Goal: Transaction & Acquisition: Purchase product/service

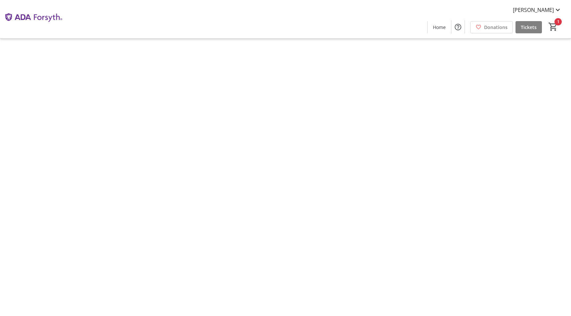
type input "1"
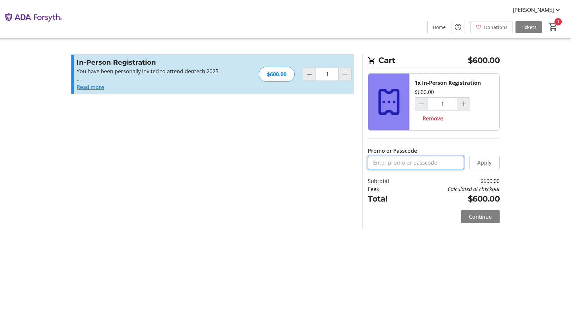
click at [404, 164] on input "Promo or Passcode" at bounding box center [416, 162] width 96 height 13
paste input "ORALHEALTH2025"
type input "ORALHEALTH2025"
click at [483, 215] on span "Continue" at bounding box center [480, 217] width 23 height 8
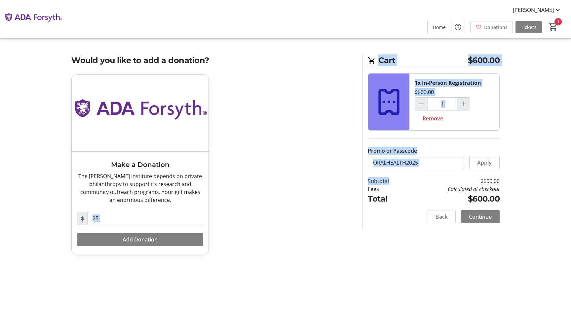
drag, startPoint x: 464, startPoint y: 184, endPoint x: 233, endPoint y: 215, distance: 232.5
click at [233, 215] on div "Would you like to add a donation? Make a Donation The ADA Forsyth Institute dep…" at bounding box center [285, 158] width 436 height 208
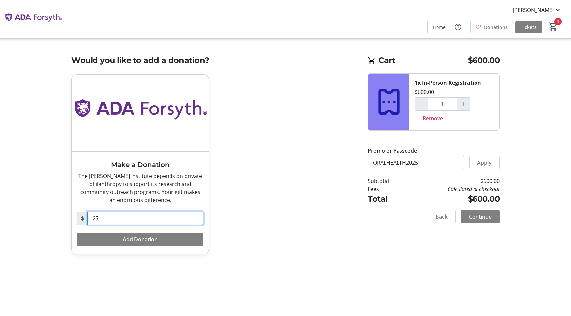
click at [165, 215] on input "25" at bounding box center [145, 218] width 116 height 13
click at [517, 138] on tr-checkout-feature-upsell-ui "Cart $600.00 1x In-Person Registration $600.00 1 Remove Promo or Passcode Apply…" at bounding box center [285, 158] width 571 height 316
click at [487, 218] on span "Continue" at bounding box center [480, 217] width 23 height 8
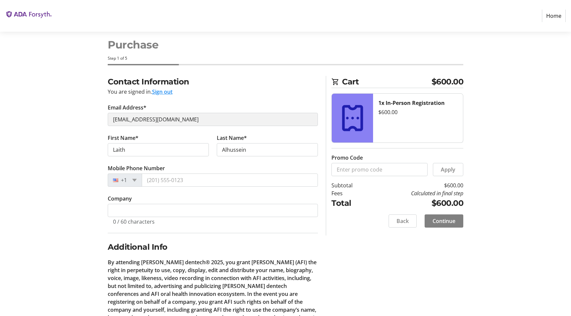
scroll to position [12, 0]
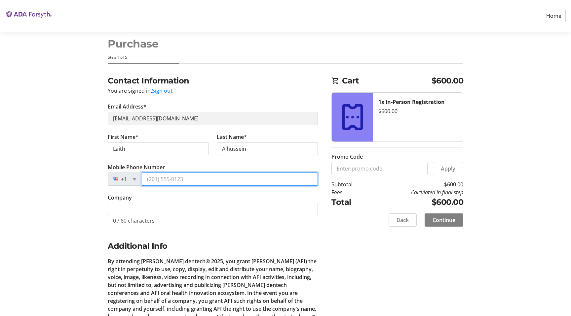
click at [193, 180] on input "Mobile Phone Number" at bounding box center [230, 179] width 176 height 13
type input "(703) 980-9321"
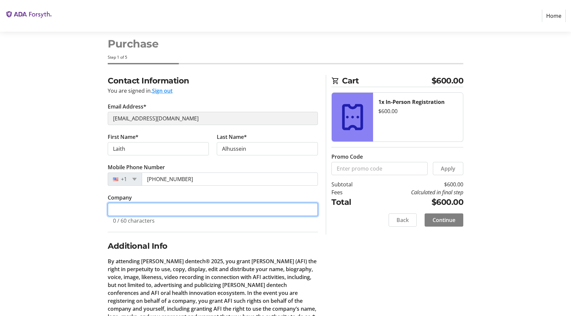
click at [173, 211] on input "Company" at bounding box center [213, 209] width 210 height 13
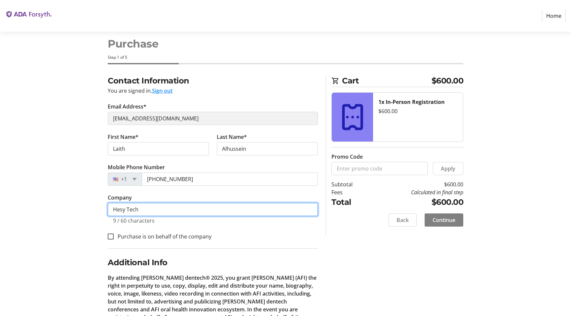
type input "Hesy Tech"
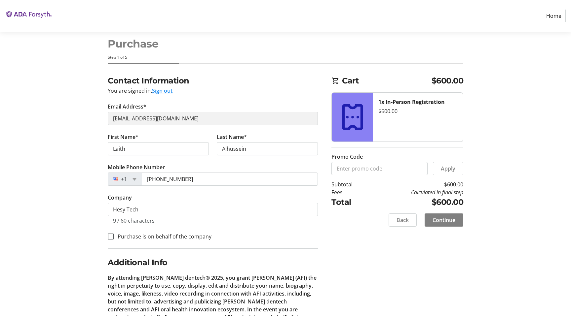
click at [169, 238] on label "Purchase is on behalf of the company" at bounding box center [163, 237] width 98 height 8
click at [114, 238] on input "Purchase is on behalf of the company" at bounding box center [111, 237] width 6 height 6
checkbox input "true"
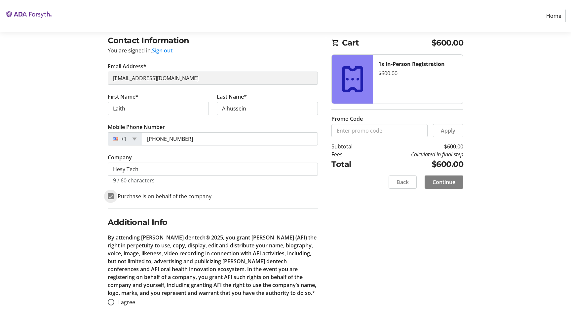
scroll to position [57, 0]
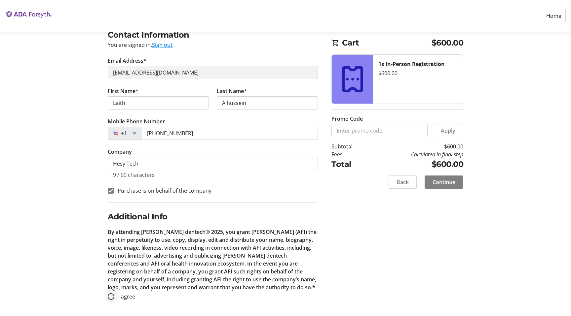
click at [115, 296] on div at bounding box center [111, 297] width 16 height 16
radio input "true"
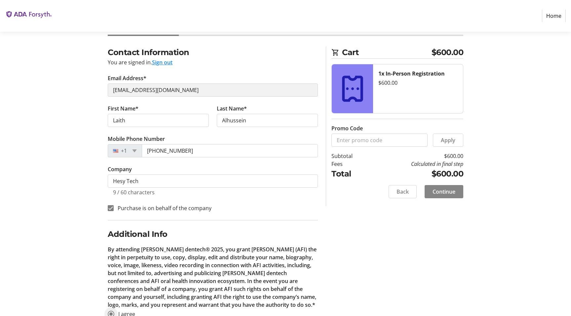
scroll to position [38, 0]
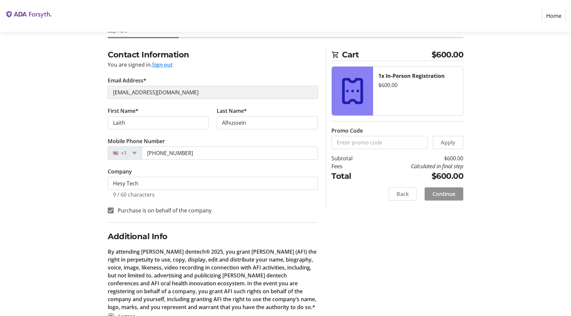
click at [444, 195] on span "Continue" at bounding box center [443, 194] width 23 height 8
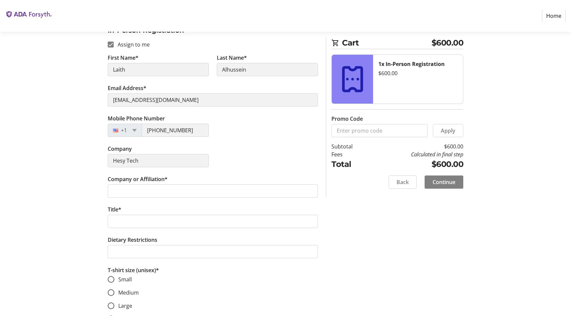
scroll to position [106, 0]
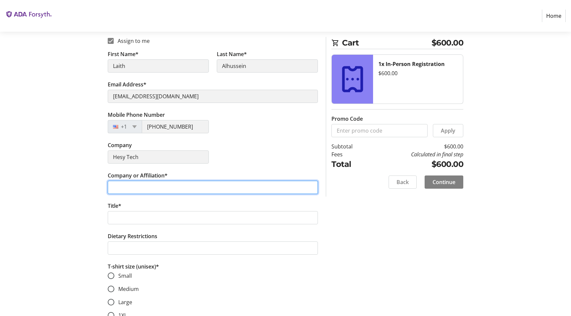
click at [238, 193] on input "Company or Affiliation*" at bounding box center [213, 187] width 210 height 13
type input "Hesy Tech Corp."
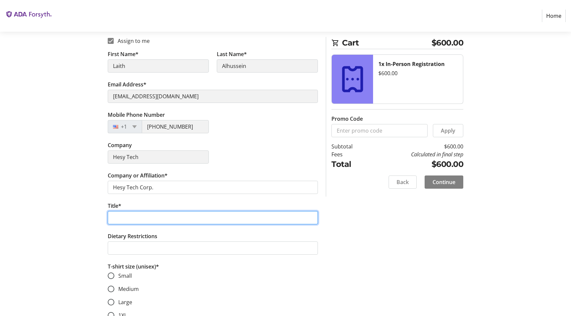
click at [203, 220] on input "Title*" at bounding box center [213, 217] width 210 height 13
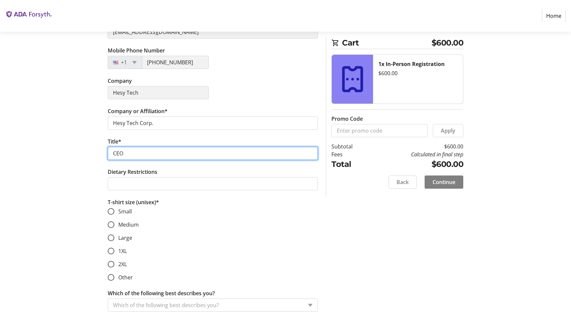
scroll to position [171, 0]
type input "CEO"
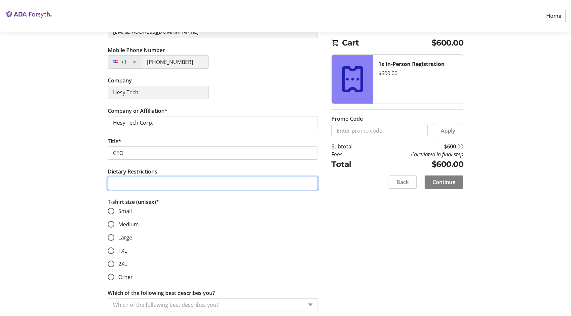
click at [189, 181] on input "Dietary Restrictions" at bounding box center [213, 183] width 210 height 13
type input "pork, alcohol"
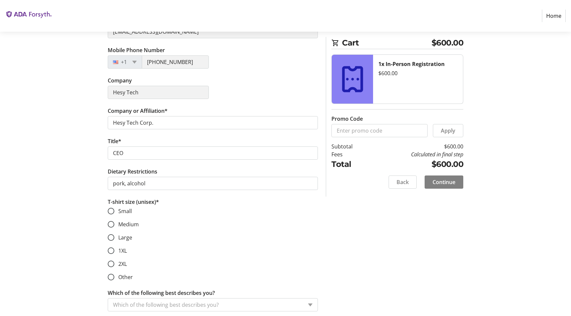
click at [122, 237] on span "Large" at bounding box center [125, 237] width 14 height 7
click at [114, 237] on input "Large" at bounding box center [111, 237] width 7 height 7
radio input "true"
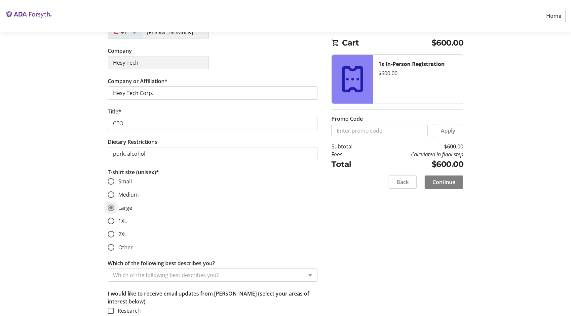
scroll to position [233, 0]
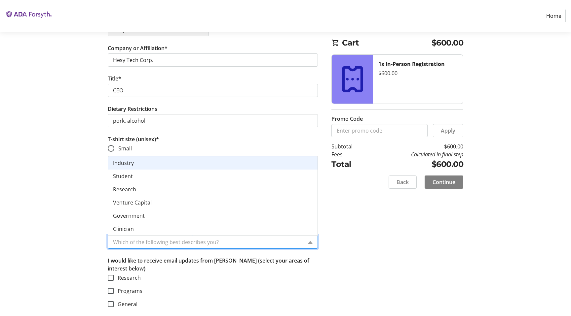
click at [209, 245] on input "Which of the following best describes you?" at bounding box center [208, 242] width 190 height 8
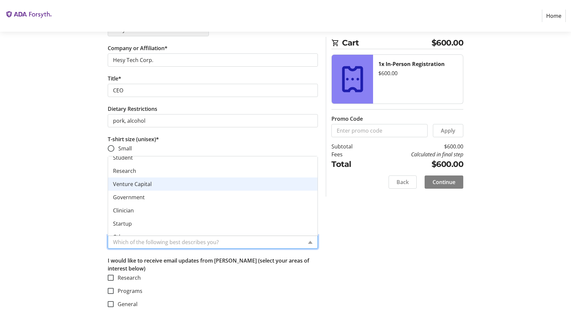
scroll to position [26, 0]
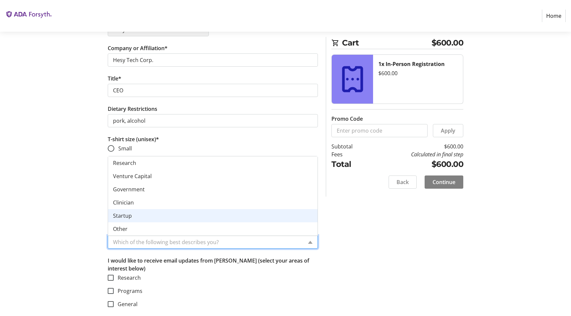
click at [166, 212] on div "Startup" at bounding box center [212, 215] width 209 height 13
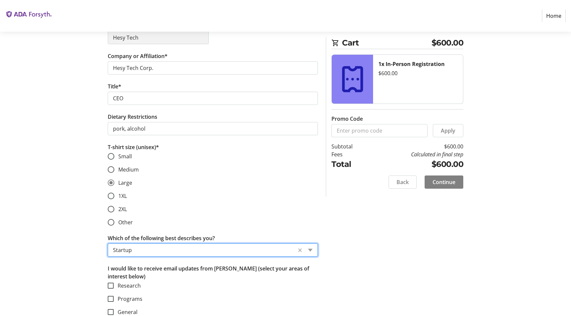
scroll to position [233, 0]
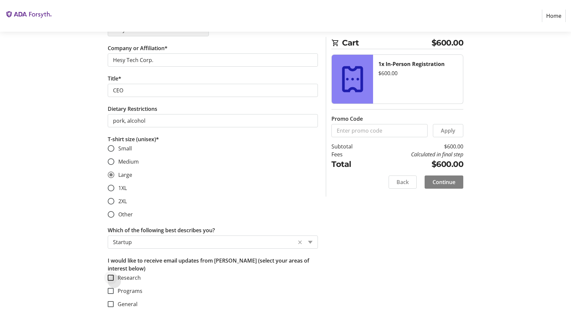
click at [117, 280] on div at bounding box center [111, 278] width 16 height 16
checkbox input "true"
click at [117, 289] on div at bounding box center [111, 291] width 16 height 16
checkbox input "true"
click at [116, 307] on div at bounding box center [111, 305] width 16 height 16
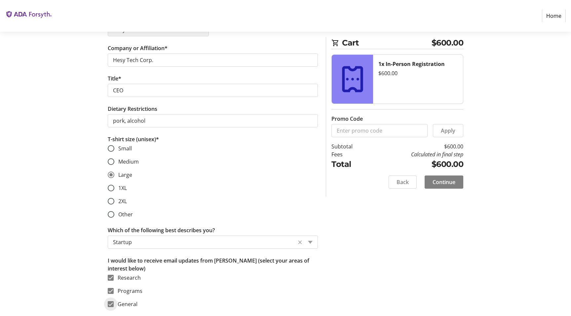
checkbox input "true"
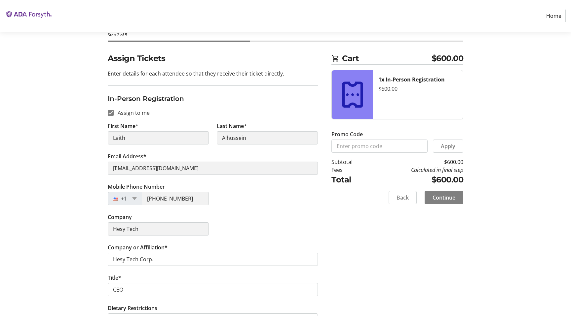
scroll to position [0, 0]
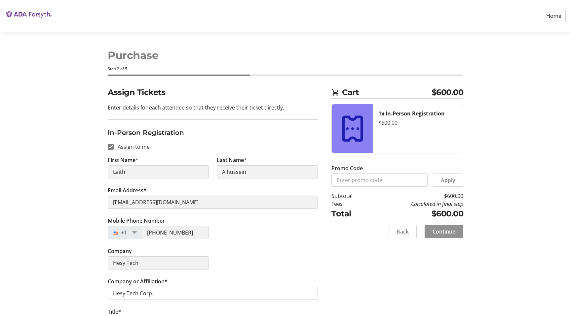
click at [446, 237] on span at bounding box center [443, 232] width 39 height 16
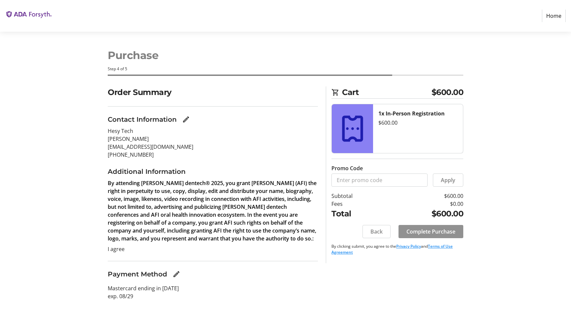
click at [414, 231] on span "Complete Purchase" at bounding box center [430, 232] width 49 height 8
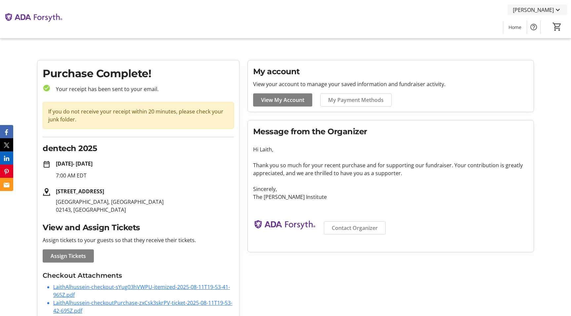
click at [542, 14] on span "Laith Alhussein" at bounding box center [533, 10] width 41 height 8
click at [537, 75] on span "Log Out" at bounding box center [539, 73] width 46 height 8
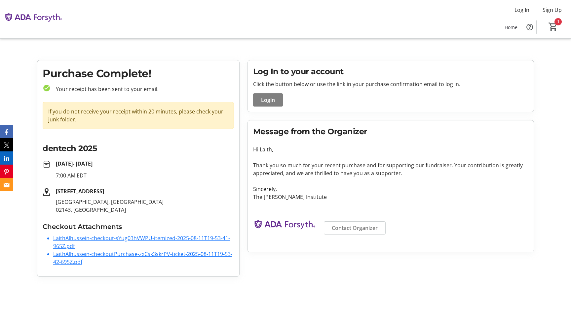
click at [563, 25] on div "1" at bounding box center [554, 27] width 25 height 13
click at [556, 26] on mat-icon "1" at bounding box center [553, 27] width 10 height 10
click at [552, 27] on mat-icon "1" at bounding box center [553, 27] width 10 height 10
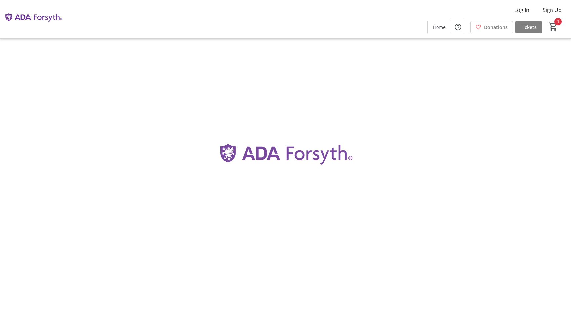
type input "1"
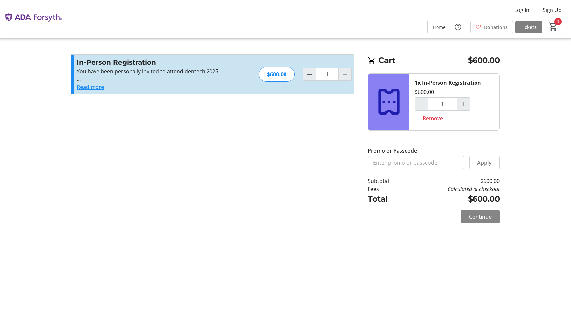
click at [476, 221] on span "Continue" at bounding box center [480, 217] width 23 height 8
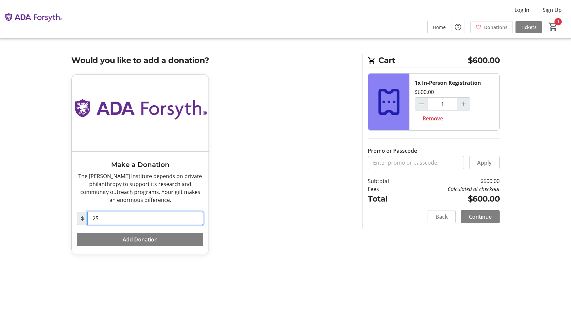
click at [131, 217] on input "25" at bounding box center [145, 218] width 116 height 13
type input "0"
click at [482, 220] on span "Continue" at bounding box center [480, 217] width 23 height 8
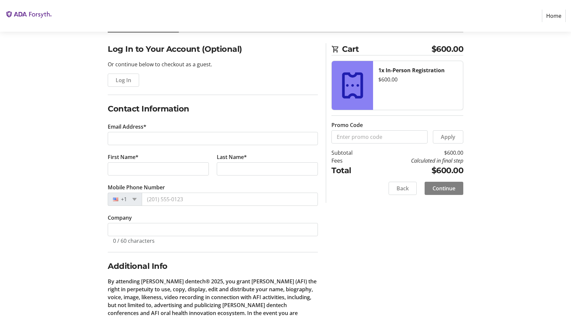
scroll to position [50, 0]
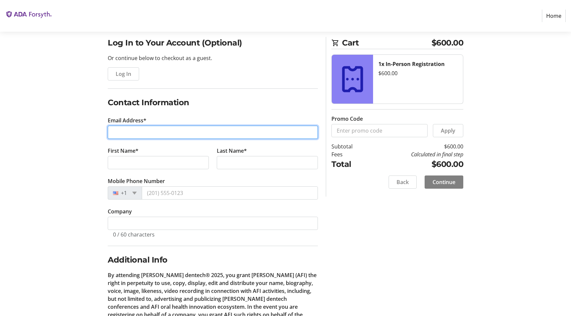
click at [154, 131] on input "Email Address*" at bounding box center [213, 132] width 210 height 13
type input "mali@hesytech.com"
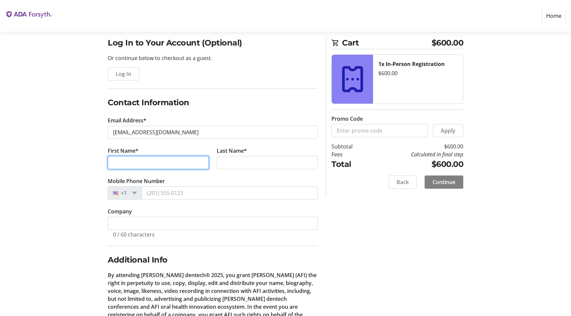
click at [158, 163] on input "First Name*" at bounding box center [158, 162] width 101 height 13
type input "Mohamed"
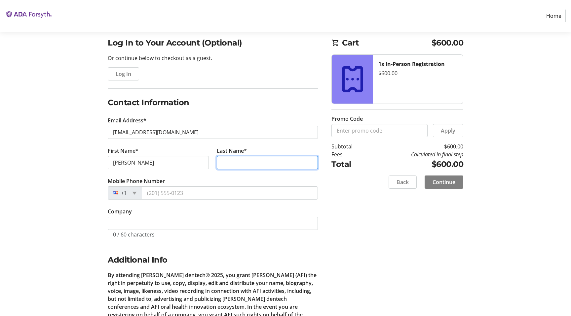
click at [271, 163] on input "Last Name*" at bounding box center [267, 162] width 101 height 13
type input "Ali"
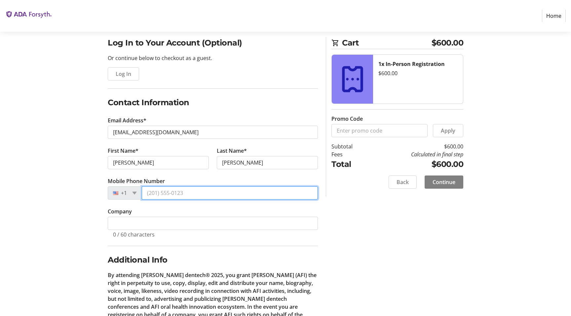
click at [184, 190] on input "Mobile Phone Number" at bounding box center [230, 193] width 176 height 13
type input "(703) 508-1034"
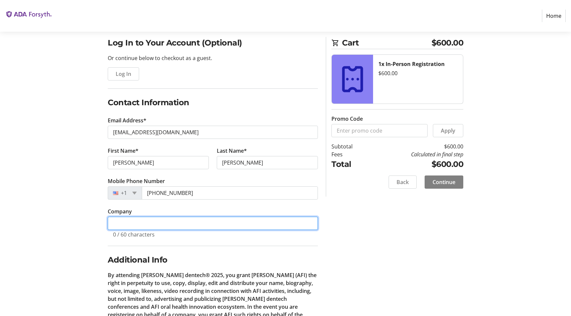
click at [153, 223] on input "Company" at bounding box center [213, 223] width 210 height 13
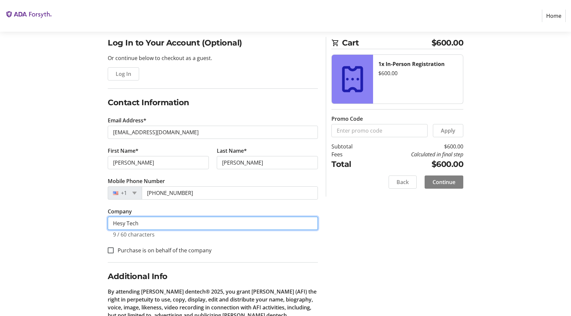
type input "Hesy Tech"
click at [159, 251] on label "Purchase is on behalf of the company" at bounding box center [163, 251] width 98 height 8
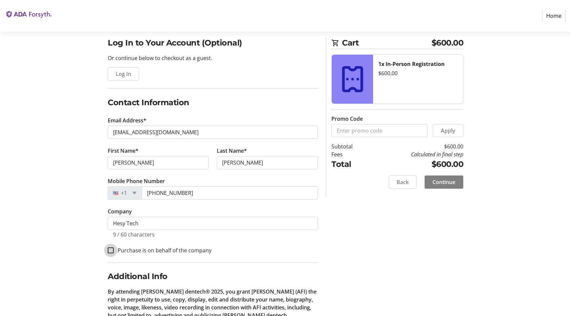
click at [114, 251] on input "Purchase is on behalf of the company" at bounding box center [111, 251] width 6 height 6
checkbox input "true"
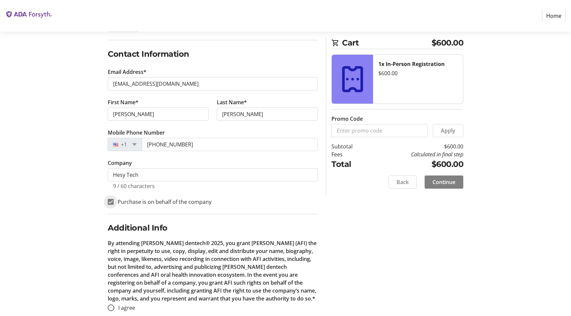
scroll to position [109, 0]
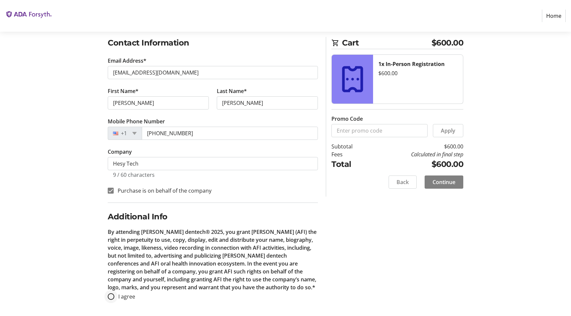
click at [118, 298] on div at bounding box center [111, 297] width 16 height 16
radio input "true"
click at [458, 183] on span at bounding box center [443, 182] width 39 height 16
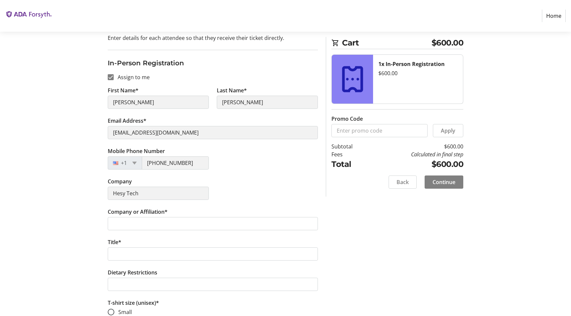
scroll to position [73, 0]
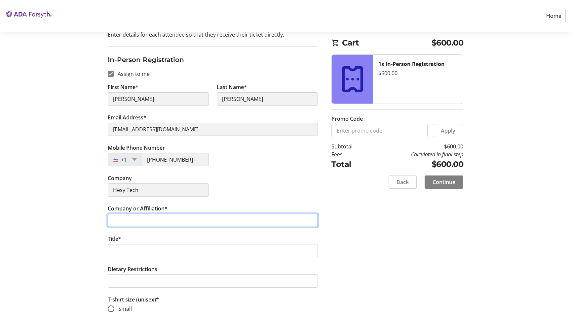
click at [174, 218] on input "Company or Affiliation*" at bounding box center [213, 220] width 210 height 13
type input "Hesy Tech Corp."
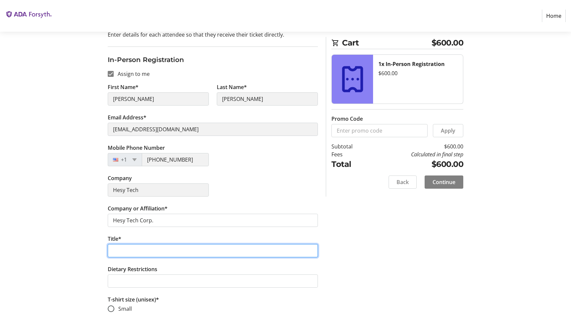
click at [167, 251] on input "Title*" at bounding box center [213, 250] width 210 height 13
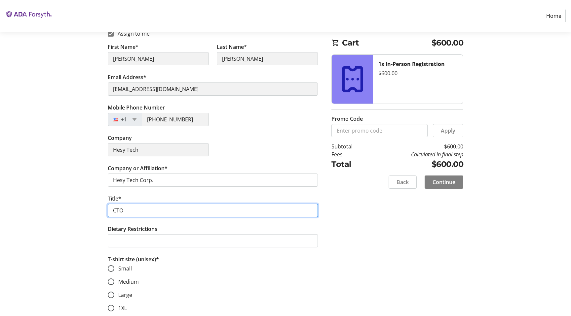
scroll to position [116, 0]
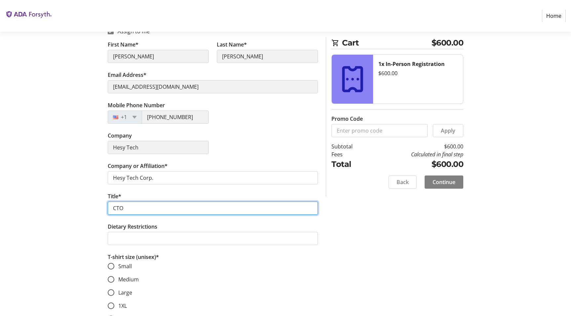
type input "CTO"
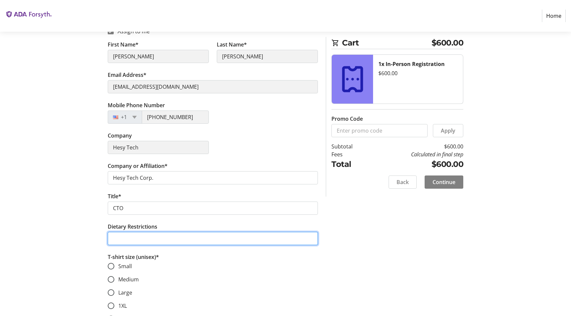
click at [180, 239] on input "Dietary Restrictions" at bounding box center [213, 238] width 210 height 13
type input "pork, alcohol,"
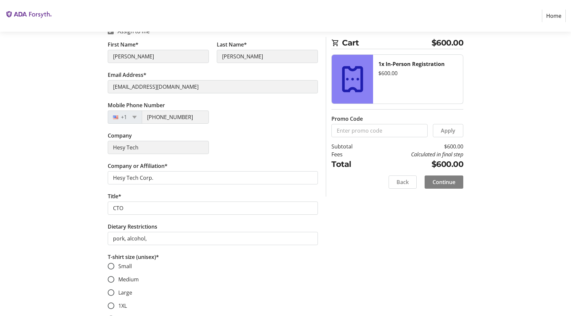
click at [125, 282] on span "Medium" at bounding box center [128, 279] width 20 height 7
click at [114, 282] on input "Medium" at bounding box center [111, 279] width 7 height 7
radio input "true"
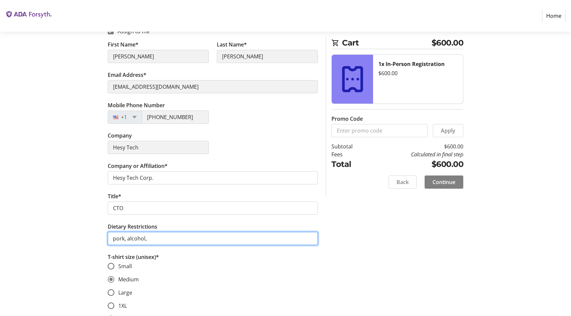
click at [155, 238] on input "pork, alcohol," at bounding box center [213, 238] width 210 height 13
type input "pork, alcohol"
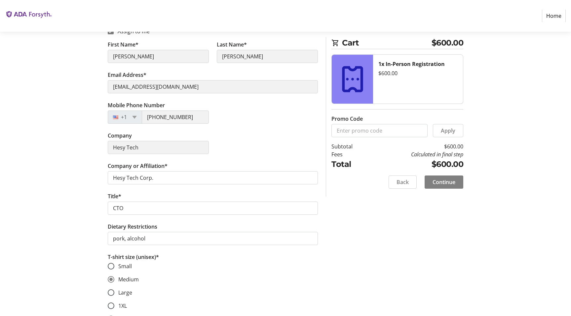
click at [76, 240] on div "Assign Tickets Enter details for each attendee so that they receive their ticke…" at bounding box center [285, 202] width 436 height 463
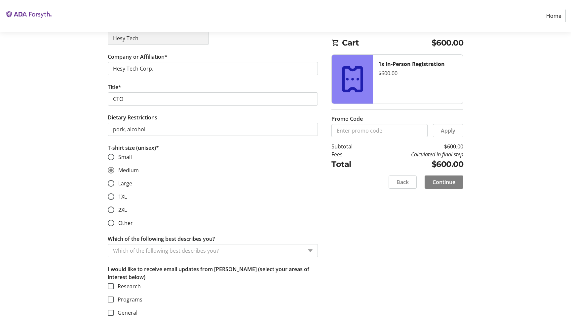
scroll to position [233, 0]
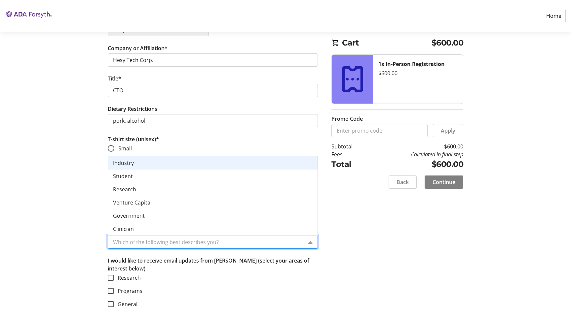
click at [144, 246] on input "Which of the following best describes you?" at bounding box center [208, 242] width 190 height 8
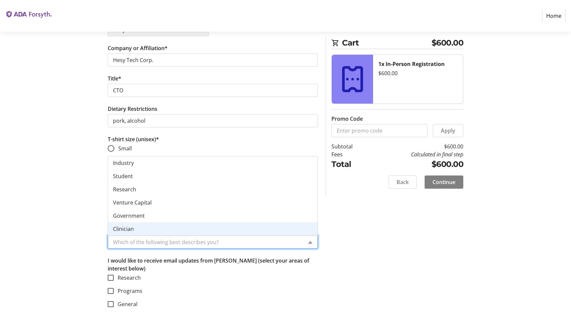
scroll to position [26, 0]
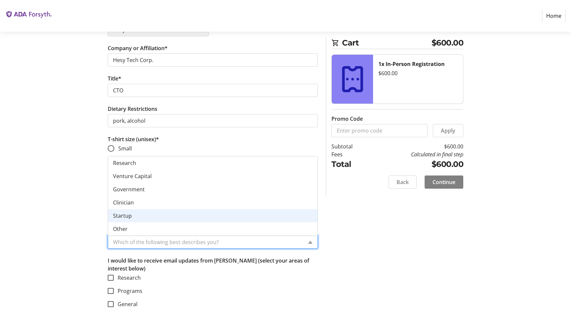
click at [137, 216] on div "Startup" at bounding box center [212, 215] width 209 height 13
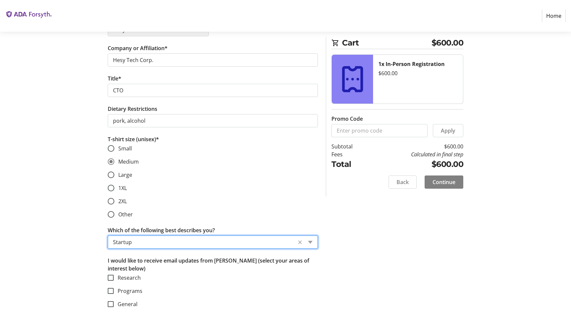
click at [92, 231] on div "Assign Tickets Enter details for each attendee so that they receive their ticke…" at bounding box center [285, 84] width 436 height 463
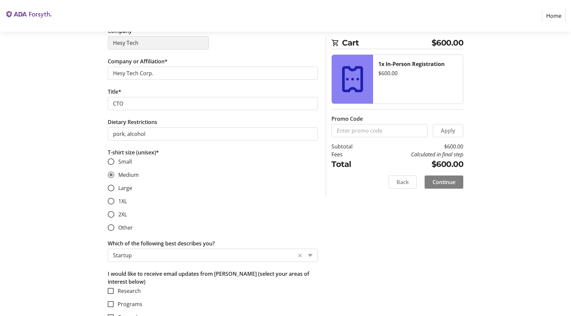
scroll to position [233, 0]
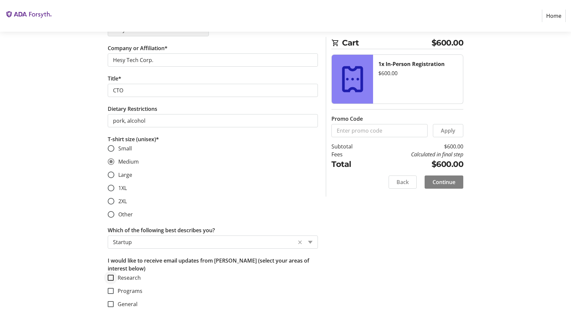
click at [116, 277] on div at bounding box center [111, 278] width 16 height 16
checkbox input "true"
click at [116, 291] on div at bounding box center [111, 291] width 16 height 16
checkbox input "true"
click at [116, 304] on div at bounding box center [111, 305] width 16 height 16
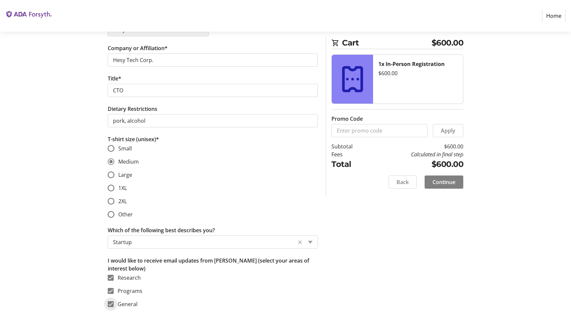
checkbox input "true"
click at [441, 186] on span at bounding box center [443, 182] width 39 height 16
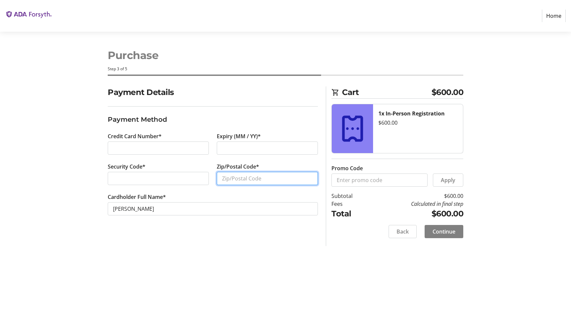
click at [245, 182] on input "Zip/Postal Code*" at bounding box center [267, 178] width 101 height 13
type input "20191"
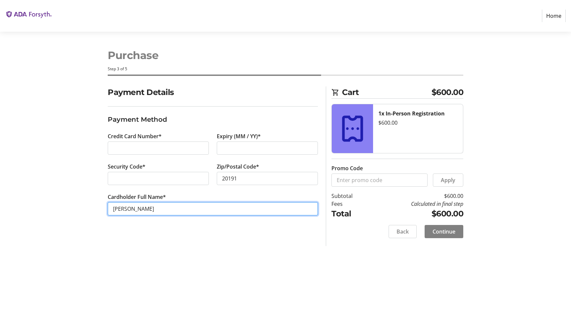
click at [199, 209] on input "Mohamed Ali" at bounding box center [213, 208] width 210 height 13
type input "Laith Alhussein"
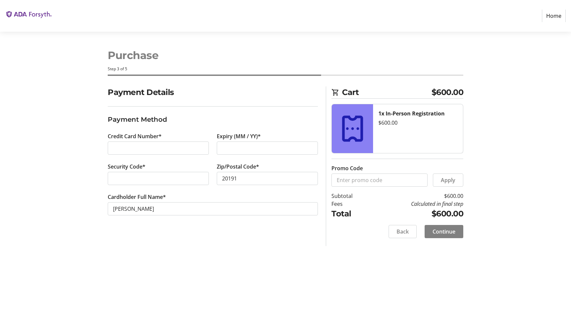
click at [248, 251] on div "Purchase Step 3 of 5 Cart $600.00 1x In-Person Registration $600.00 Promo Code …" at bounding box center [285, 174] width 436 height 285
click at [460, 232] on span at bounding box center [443, 232] width 39 height 16
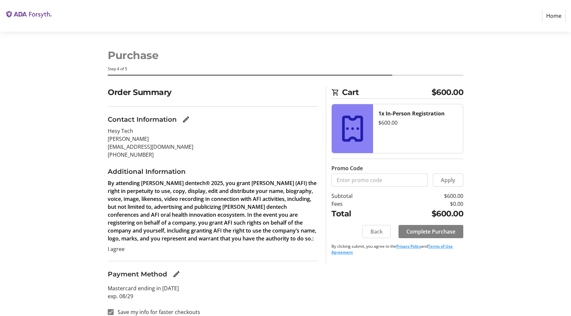
scroll to position [8, 0]
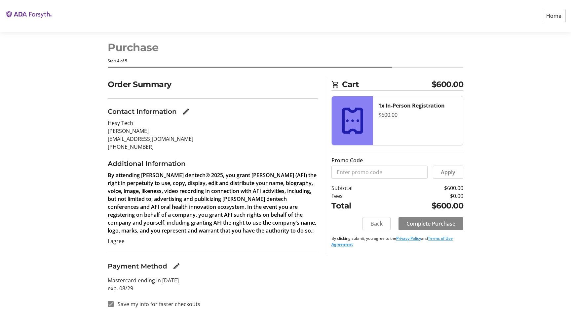
click at [413, 226] on span "Complete Purchase" at bounding box center [430, 224] width 49 height 8
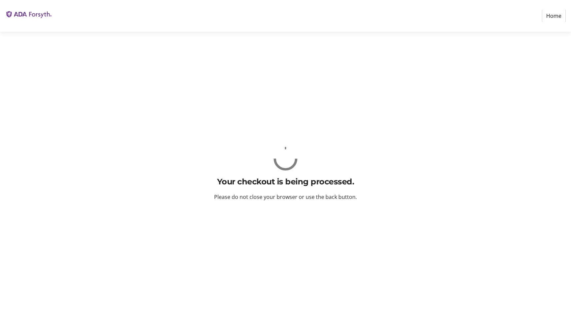
scroll to position [0, 0]
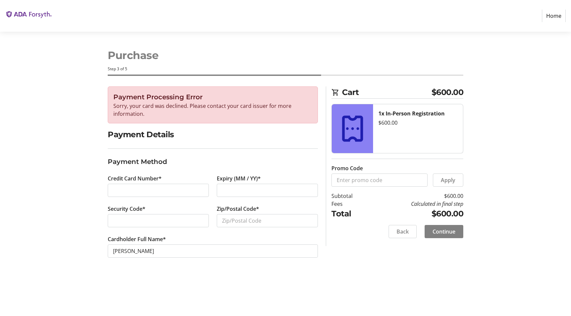
click at [229, 195] on div at bounding box center [267, 190] width 101 height 13
click at [276, 220] on input "Zip/Postal Code*" at bounding box center [267, 220] width 101 height 13
type input "20191"
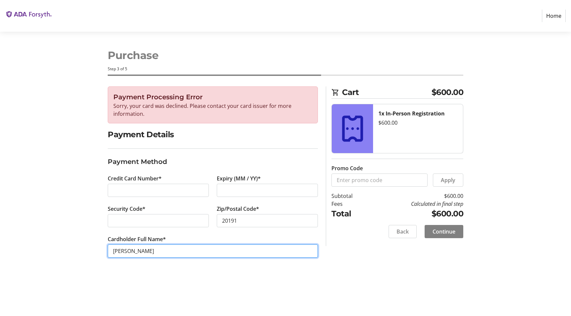
click at [237, 246] on input "Mohamed Ali" at bounding box center [213, 251] width 210 height 13
type input "Laith Alhussein"
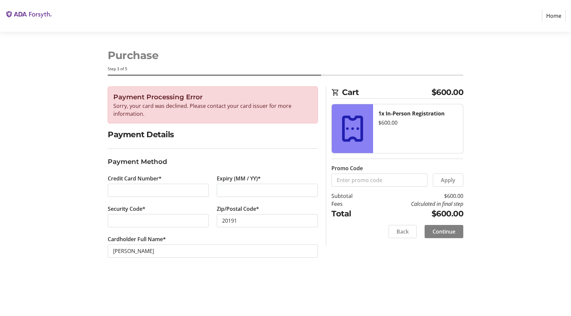
click at [272, 276] on div "Purchase Step 3 of 5 Cart $600.00 1x In-Person Registration $600.00 Promo Code …" at bounding box center [285, 174] width 436 height 285
click at [455, 228] on span "Continue" at bounding box center [443, 232] width 23 height 8
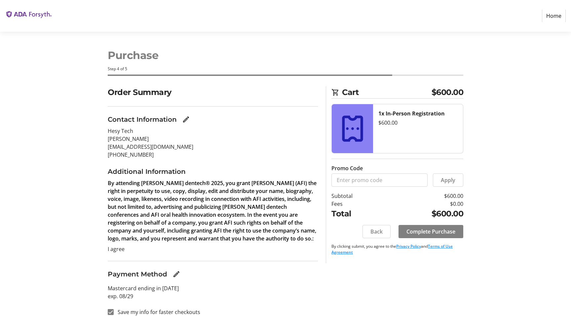
scroll to position [8, 0]
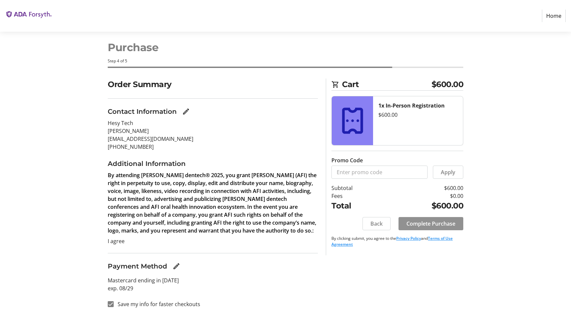
click at [427, 223] on span "Complete Purchase" at bounding box center [430, 224] width 49 height 8
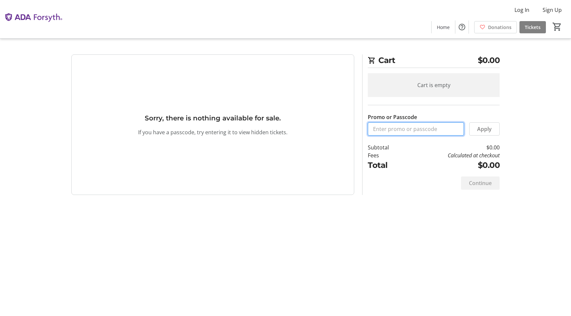
click at [391, 132] on input "Promo or Passcode" at bounding box center [416, 129] width 96 height 13
paste input "ORALHEALTH2025"
type input "ORALHEALTH2025"
click at [481, 132] on span "Apply" at bounding box center [484, 129] width 15 height 8
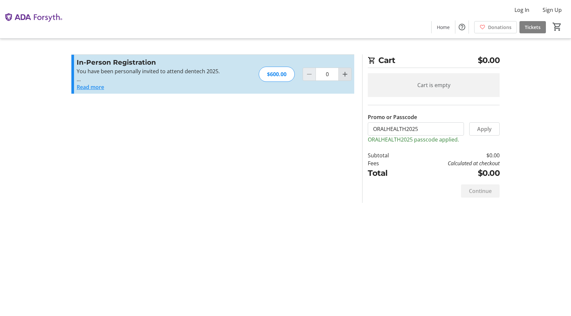
click at [345, 75] on mat-icon "Increment by one" at bounding box center [345, 74] width 8 height 8
type input "1"
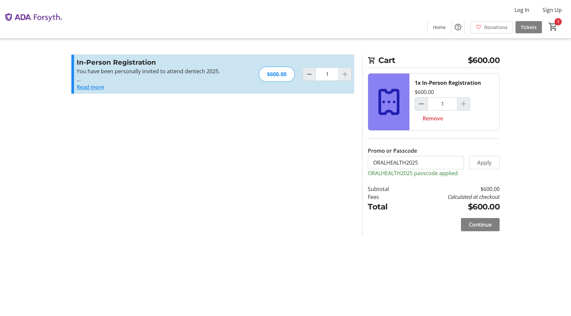
click at [463, 103] on div at bounding box center [463, 103] width 13 height 13
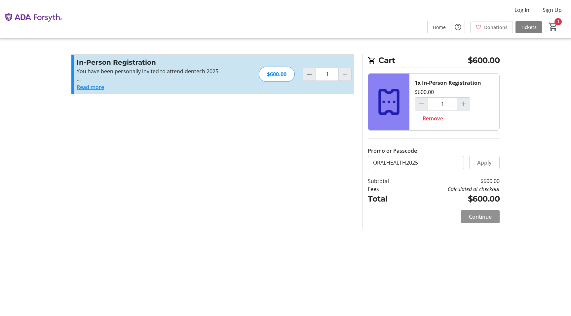
click at [488, 221] on span at bounding box center [480, 217] width 39 height 16
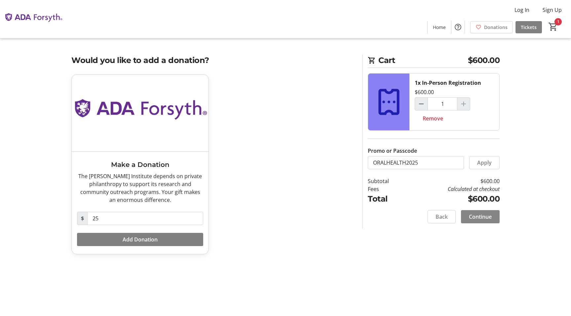
click at [478, 224] on span at bounding box center [480, 217] width 39 height 16
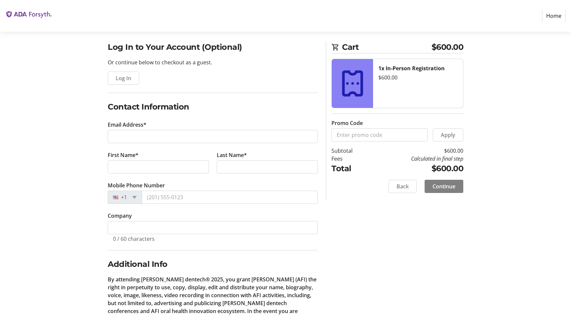
scroll to position [46, 0]
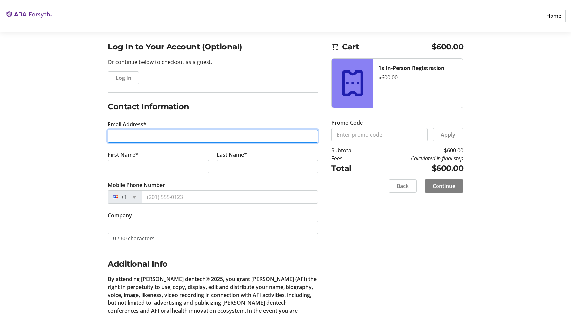
click at [154, 139] on input "Email Address*" at bounding box center [213, 136] width 210 height 13
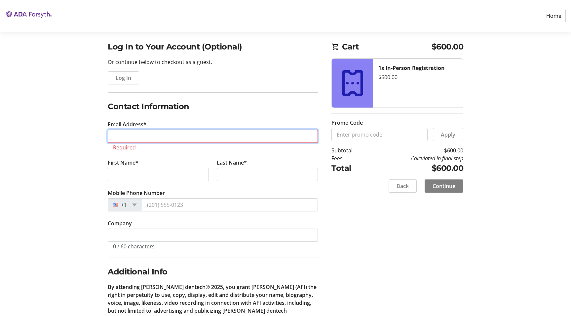
paste input "[EMAIL_ADDRESS][DOMAIN_NAME]"
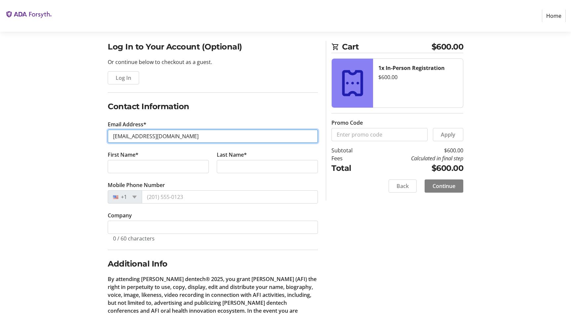
type input "[EMAIL_ADDRESS][DOMAIN_NAME]"
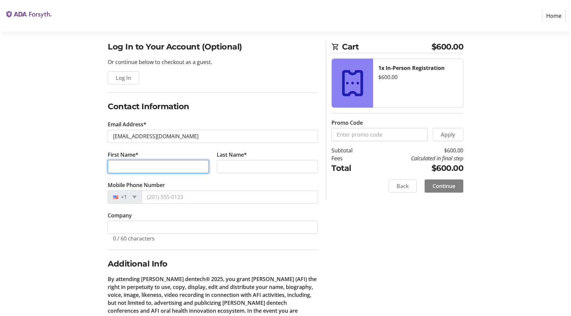
click at [158, 164] on input "First Name*" at bounding box center [158, 166] width 101 height 13
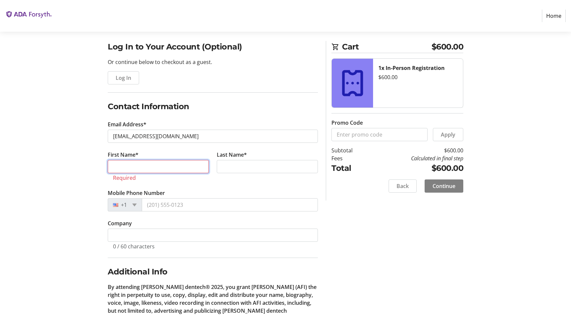
paste input "Hisham"
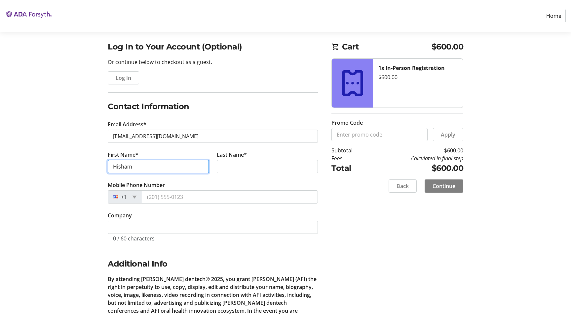
type input "Hisham"
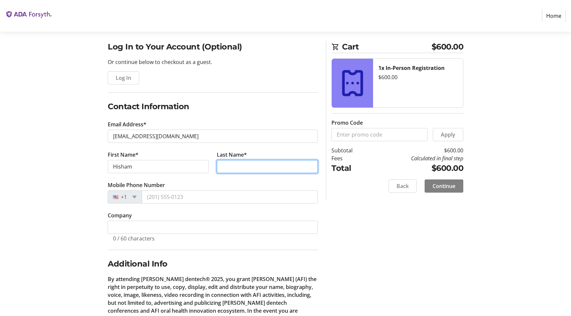
click at [231, 165] on input "Last Name*" at bounding box center [267, 166] width 101 height 13
paste input "[PERSON_NAME]"
type input "[PERSON_NAME]"
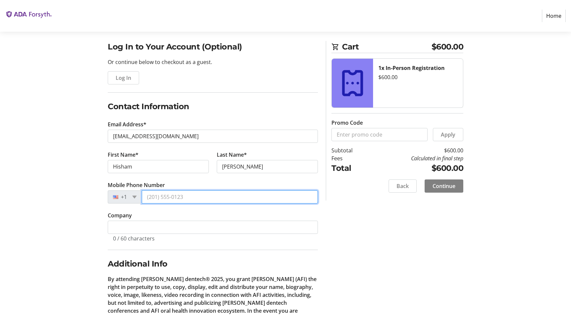
click at [161, 200] on input "Mobile Phone Number" at bounding box center [230, 197] width 176 height 13
type input "[PHONE_NUMBER]"
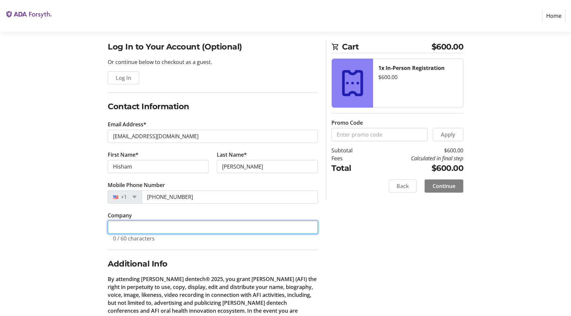
click at [146, 223] on input "Company" at bounding box center [213, 227] width 210 height 13
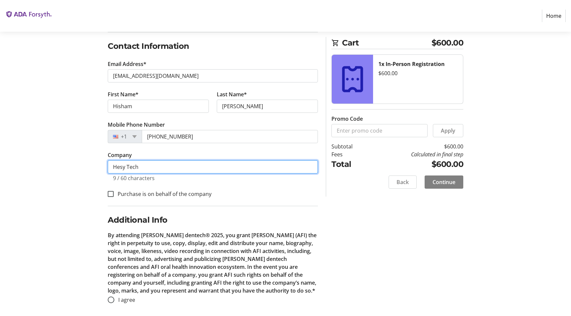
scroll to position [109, 0]
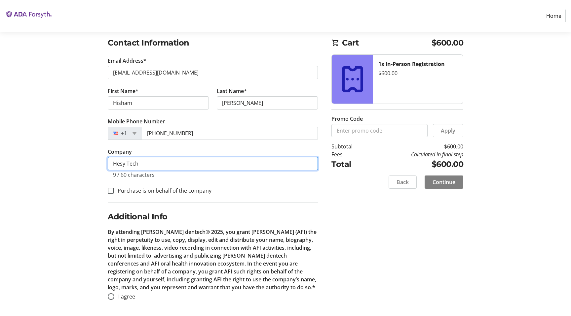
type input "Hesy Tech"
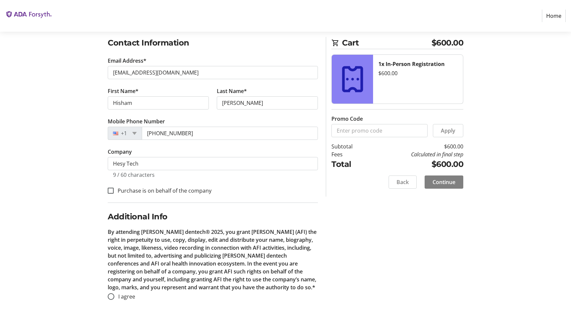
click at [134, 192] on label "Purchase is on behalf of the company" at bounding box center [163, 191] width 98 height 8
click at [114, 192] on input "Purchase is on behalf of the company" at bounding box center [111, 191] width 6 height 6
checkbox input "true"
click at [111, 299] on input "I agree" at bounding box center [111, 297] width 7 height 7
radio input "true"
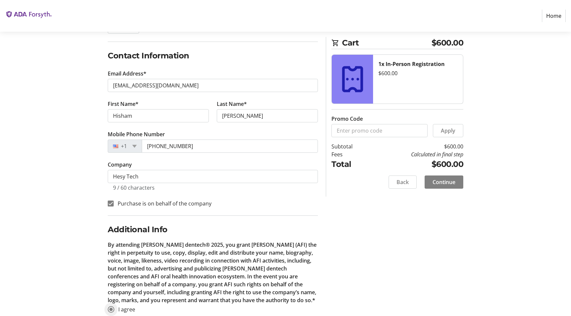
scroll to position [96, 0]
click at [446, 184] on span "Continue" at bounding box center [443, 182] width 23 height 8
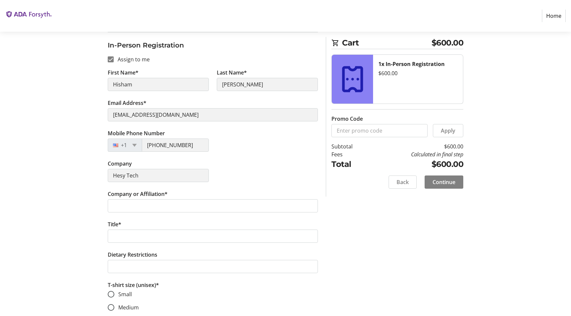
scroll to position [88, 0]
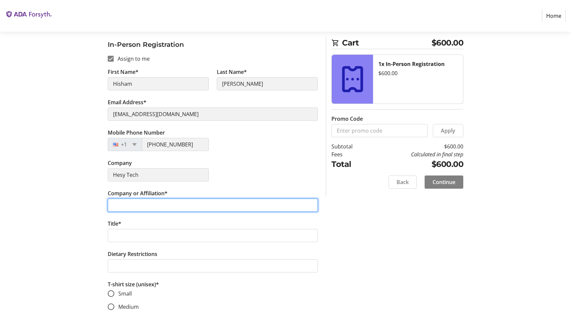
click at [191, 208] on input "Company or Affiliation*" at bounding box center [213, 205] width 210 height 13
type input "Hesy Tech Corp."
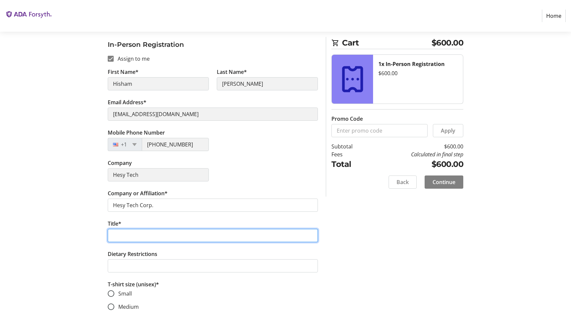
click at [170, 234] on input "Title*" at bounding box center [213, 235] width 210 height 13
type input "Clinical Adviser"
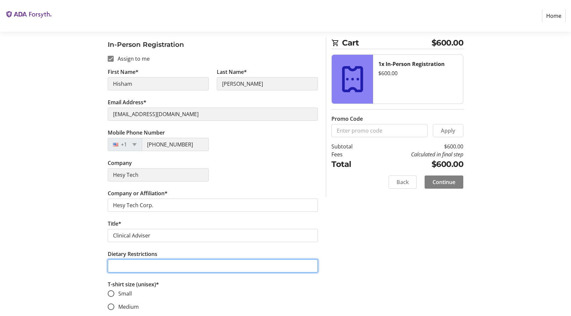
click at [159, 267] on input "Dietary Restrictions" at bounding box center [213, 266] width 210 height 13
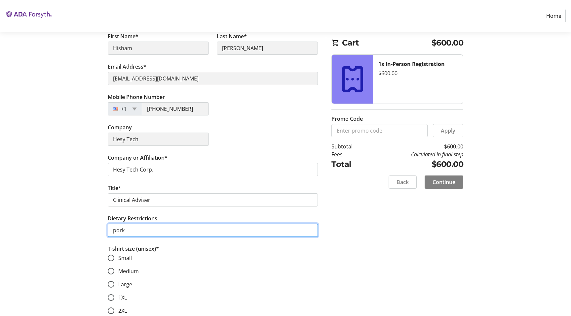
scroll to position [125, 0]
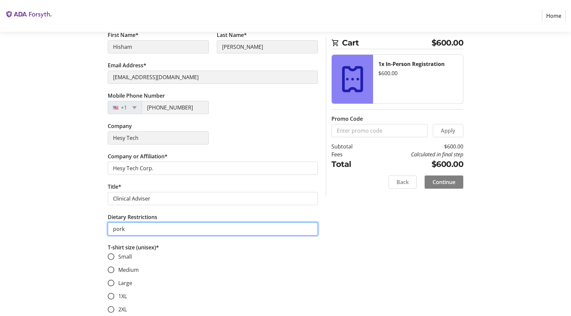
type input "pork"
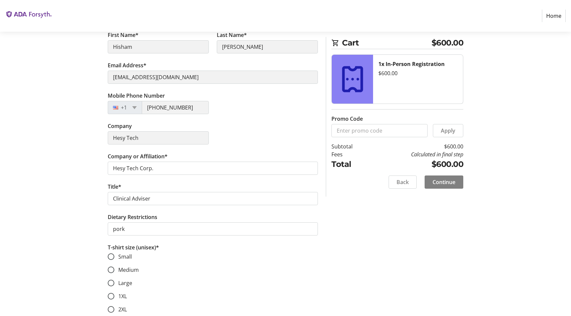
click at [119, 270] on span "Medium" at bounding box center [128, 269] width 20 height 7
click at [114, 270] on input "Medium" at bounding box center [111, 270] width 7 height 7
radio input "true"
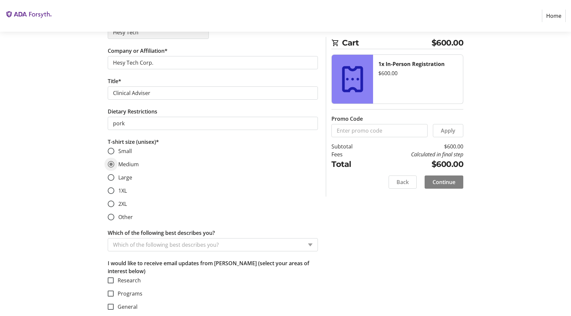
scroll to position [233, 0]
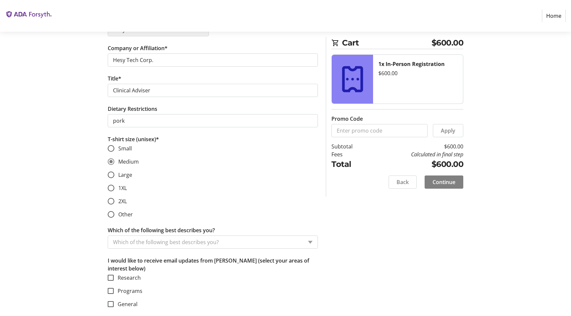
click at [138, 242] on input "Which of the following best describes you?" at bounding box center [208, 242] width 190 height 8
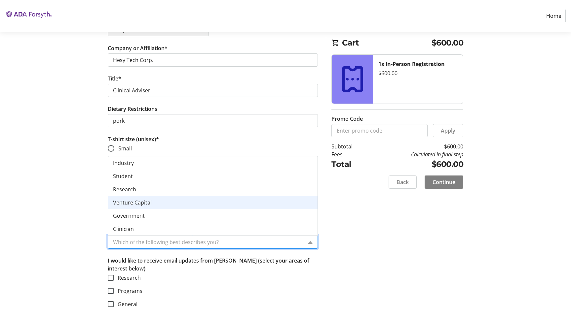
scroll to position [26, 0]
click at [140, 207] on div "Clinician" at bounding box center [212, 202] width 209 height 13
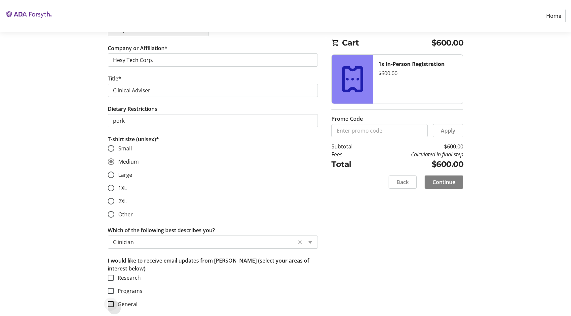
click at [116, 304] on div at bounding box center [111, 305] width 16 height 16
checkbox input "true"
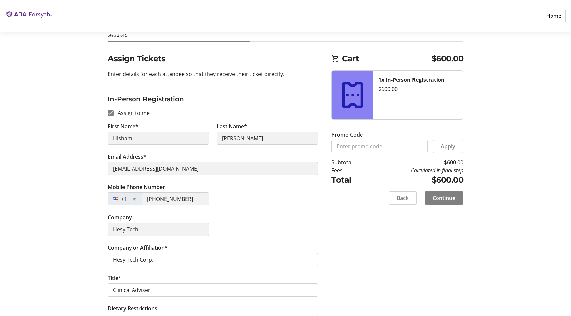
scroll to position [0, 0]
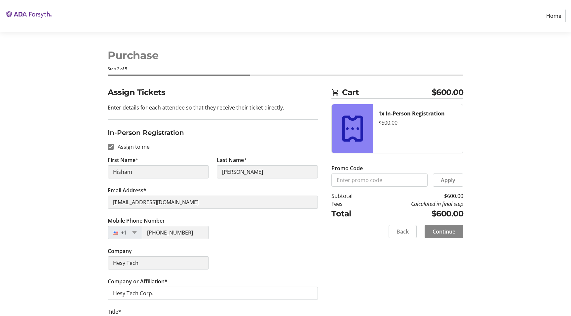
click at [441, 231] on span "Continue" at bounding box center [443, 232] width 23 height 8
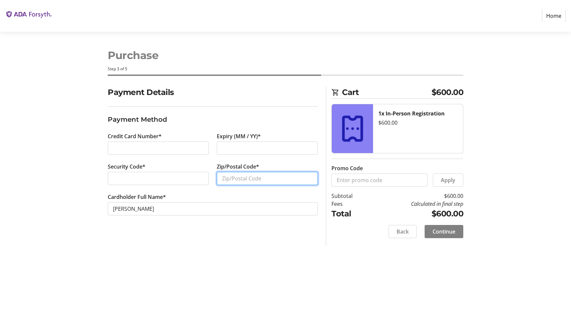
click at [242, 180] on input "Zip/Postal Code*" at bounding box center [267, 178] width 101 height 13
type input "20191"
click at [267, 222] on tr-form-field "Cardholder Full Name* [PERSON_NAME]" at bounding box center [213, 208] width 210 height 30
click at [437, 233] on span "Continue" at bounding box center [443, 232] width 23 height 8
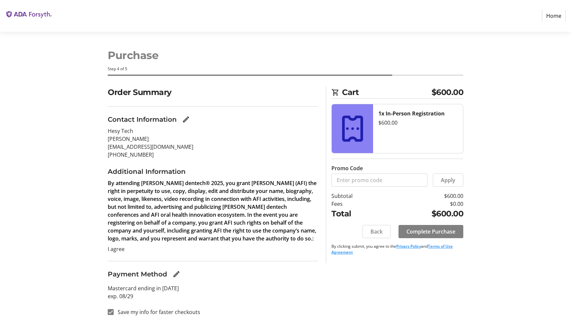
scroll to position [8, 0]
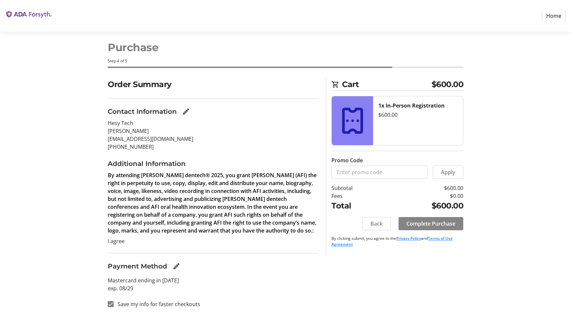
click at [434, 220] on span "Complete Purchase" at bounding box center [430, 224] width 49 height 8
